Goal: Transaction & Acquisition: Obtain resource

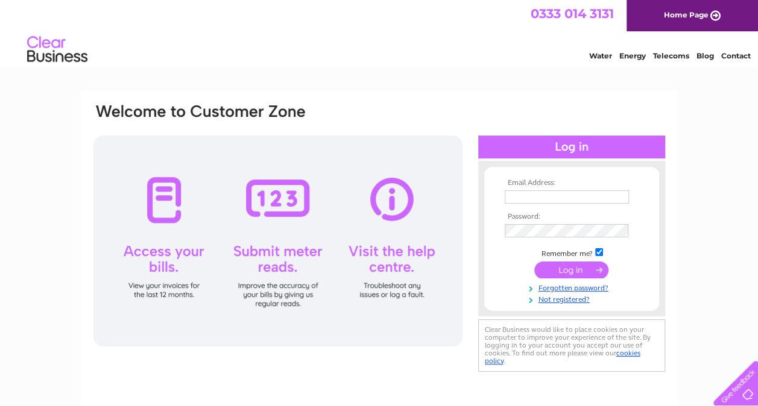
type input "[EMAIL_ADDRESS][DOMAIN_NAME]"
click at [562, 274] on input "submit" at bounding box center [571, 270] width 74 height 17
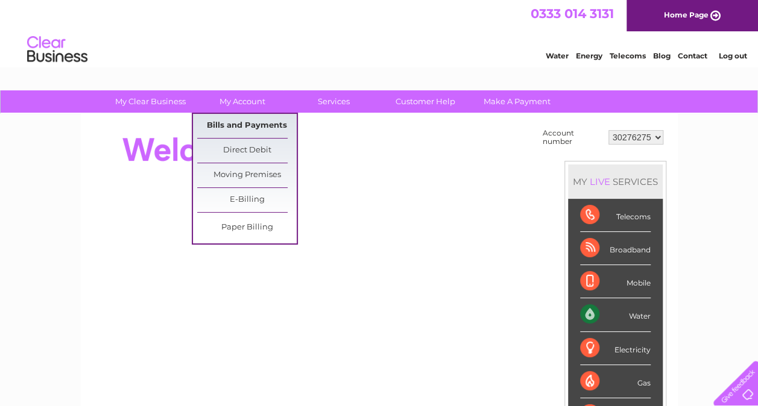
click at [253, 122] on link "Bills and Payments" at bounding box center [246, 126] width 99 height 24
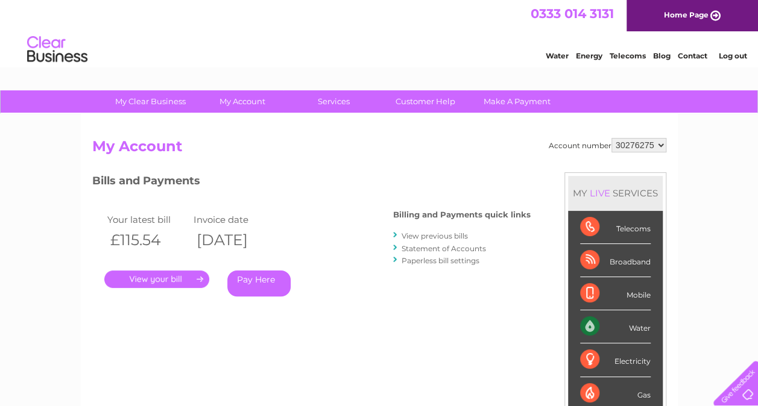
click at [193, 280] on link "." at bounding box center [156, 279] width 105 height 17
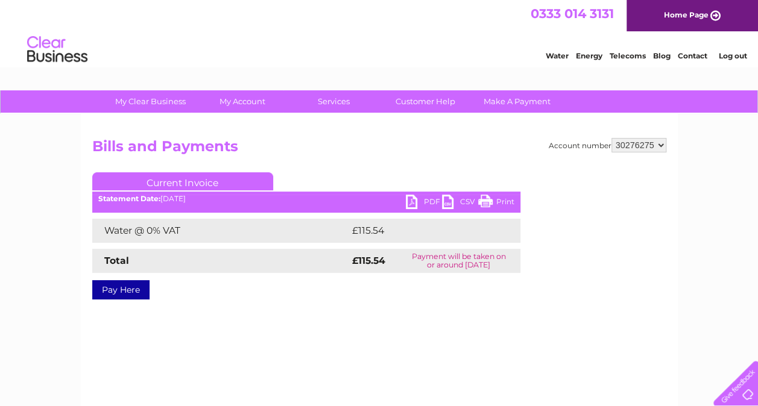
click at [412, 203] on link "PDF" at bounding box center [424, 203] width 36 height 17
